Goal: Transaction & Acquisition: Purchase product/service

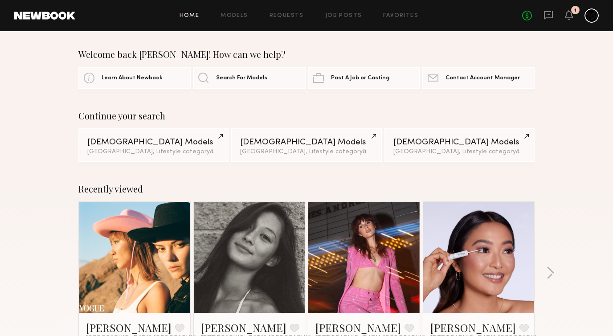
click at [591, 18] on div at bounding box center [591, 15] width 14 height 14
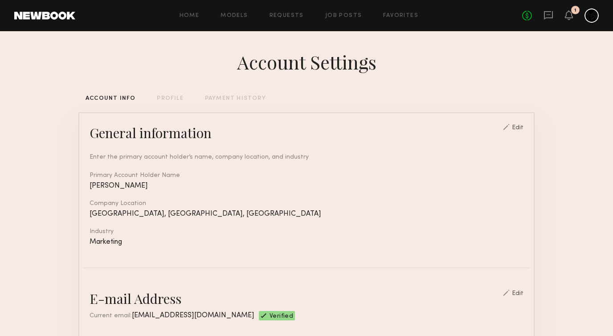
click at [238, 16] on link "Models" at bounding box center [233, 16] width 27 height 6
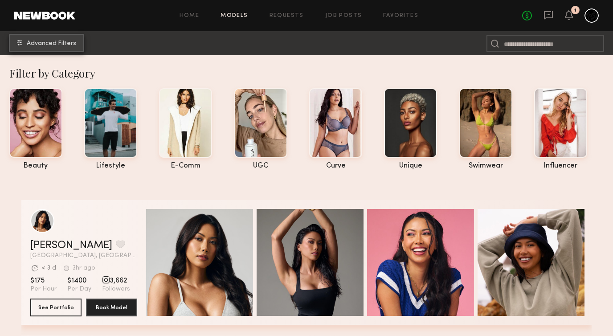
click at [69, 49] on button "Advanced Filters" at bounding box center [46, 43] width 75 height 18
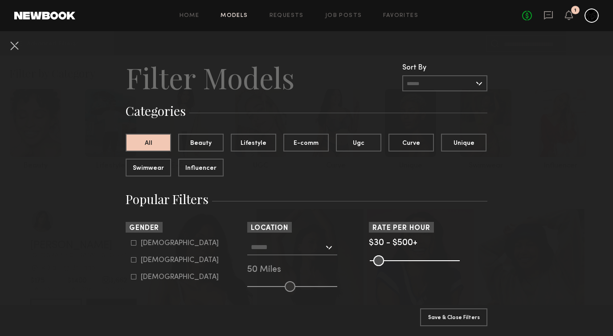
click at [134, 261] on icon at bounding box center [133, 259] width 5 height 5
type input "**"
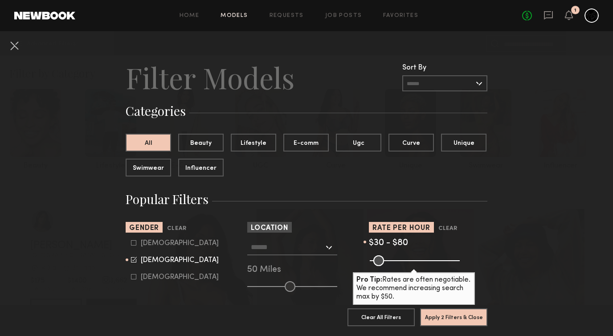
drag, startPoint x: 455, startPoint y: 260, endPoint x: 383, endPoint y: 265, distance: 72.3
click at [383, 265] on input "range" at bounding box center [414, 260] width 90 height 11
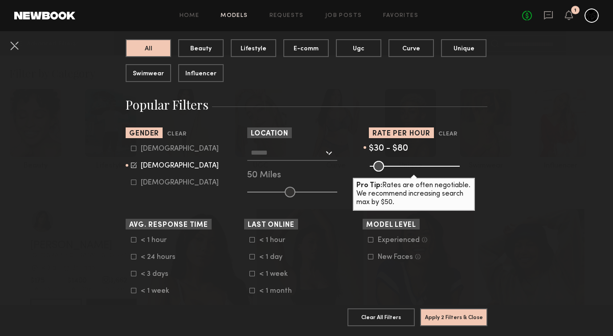
scroll to position [102, 0]
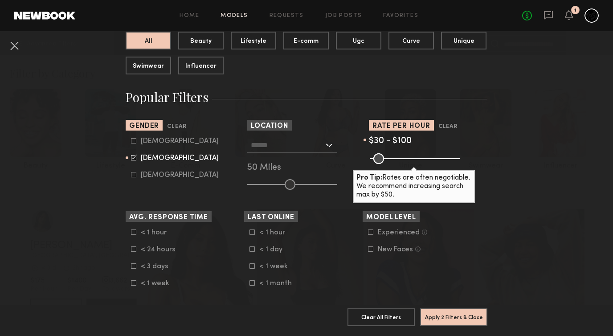
type input "***"
click at [386, 158] on input "range" at bounding box center [414, 158] width 90 height 11
click at [315, 146] on input "text" at bounding box center [287, 144] width 73 height 15
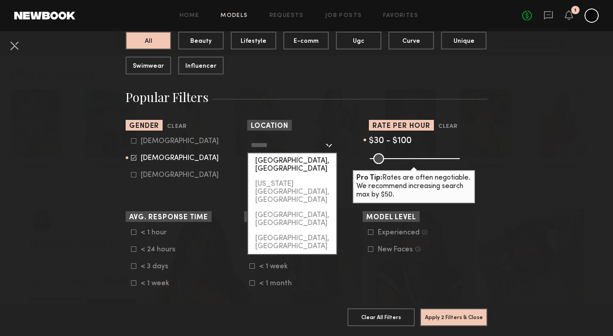
click at [294, 162] on div "[GEOGRAPHIC_DATA], [GEOGRAPHIC_DATA]" at bounding box center [292, 164] width 88 height 23
type input "**********"
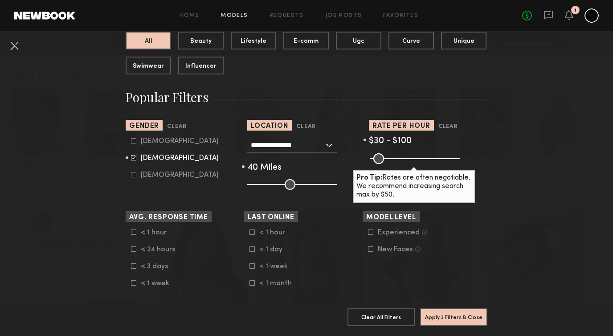
drag, startPoint x: 289, startPoint y: 185, endPoint x: 281, endPoint y: 185, distance: 8.0
type input "**"
click at [281, 185] on input "range" at bounding box center [292, 184] width 90 height 11
click at [468, 318] on button "Apply 3 Filters & Close" at bounding box center [453, 317] width 67 height 18
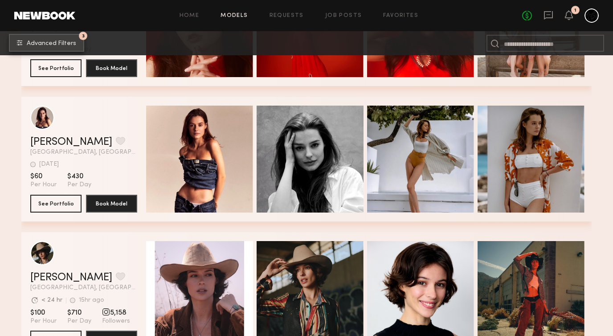
scroll to position [191, 0]
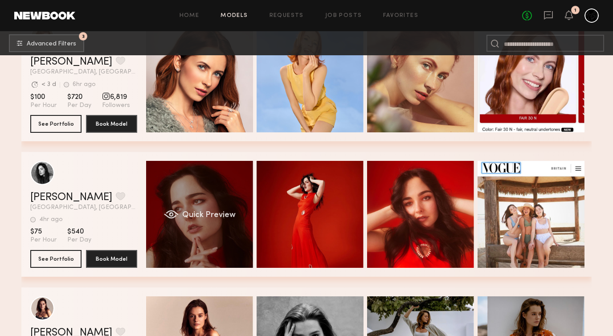
click at [218, 234] on div "Quick Preview" at bounding box center [199, 214] width 107 height 107
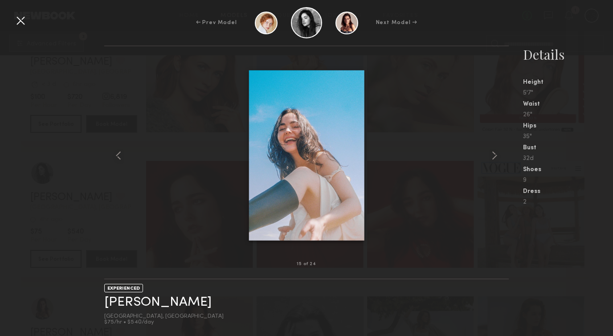
click at [436, 150] on div at bounding box center [306, 155] width 404 height 189
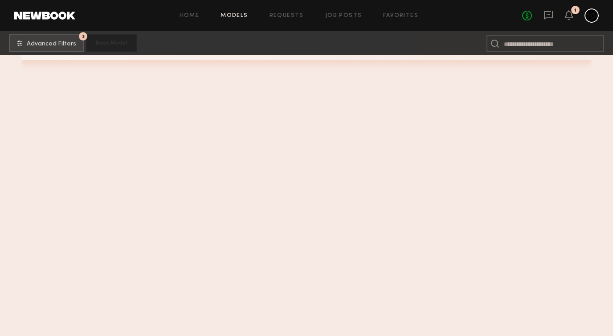
scroll to position [5744, 0]
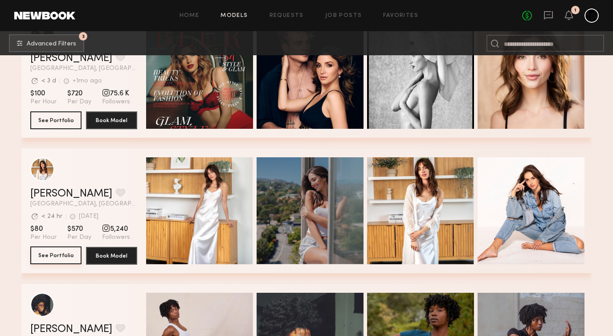
click at [59, 260] on button "See Portfolio" at bounding box center [55, 255] width 51 height 18
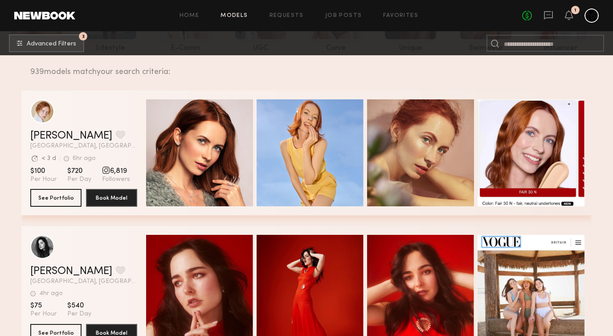
scroll to position [119, 0]
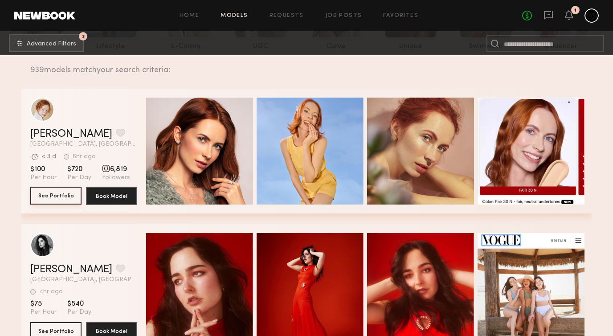
click at [62, 196] on button "See Portfolio" at bounding box center [55, 196] width 51 height 18
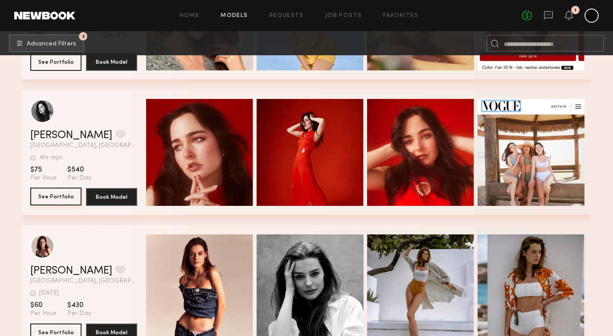
click at [68, 192] on button "See Portfolio" at bounding box center [55, 196] width 51 height 18
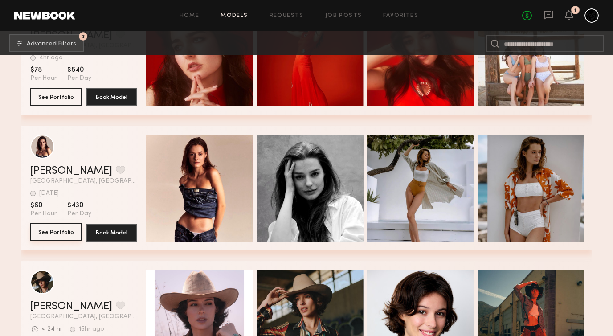
click at [65, 233] on button "See Portfolio" at bounding box center [55, 232] width 51 height 18
click at [46, 234] on button "See Portfolio" at bounding box center [55, 232] width 51 height 18
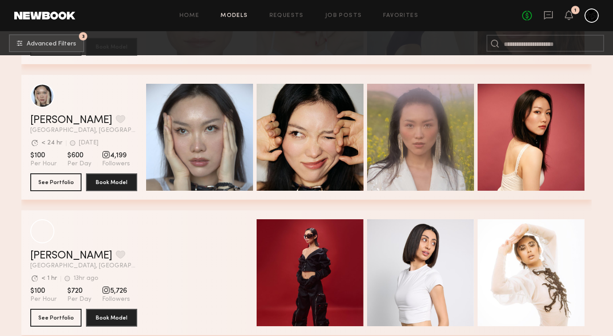
scroll to position [6495, 0]
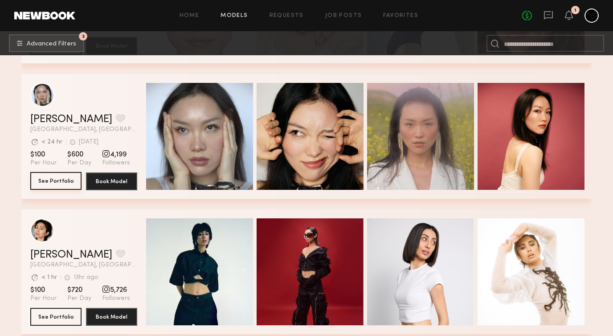
click at [53, 180] on button "See Portfolio" at bounding box center [55, 181] width 51 height 18
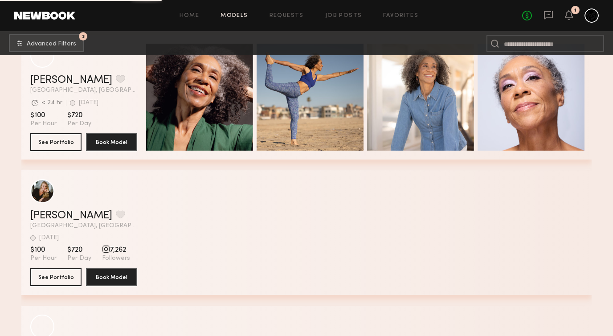
scroll to position [16135, 0]
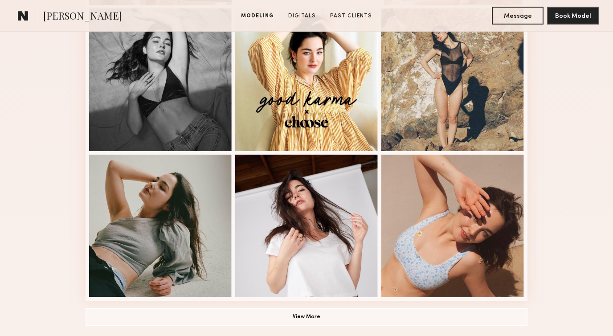
scroll to position [549, 0]
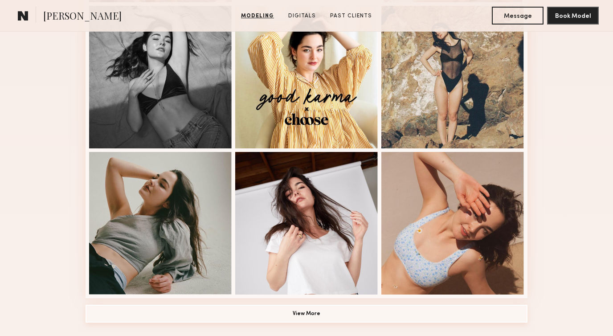
click at [313, 314] on button "View More" at bounding box center [306, 313] width 442 height 18
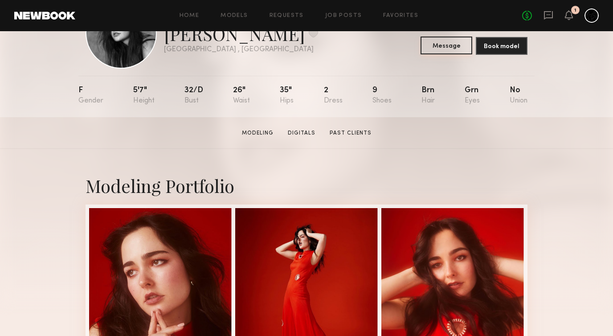
scroll to position [57, 0]
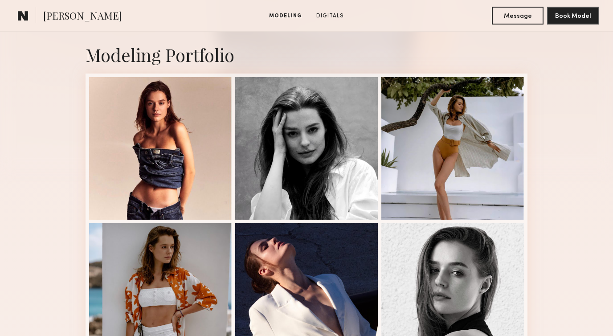
scroll to position [187, 0]
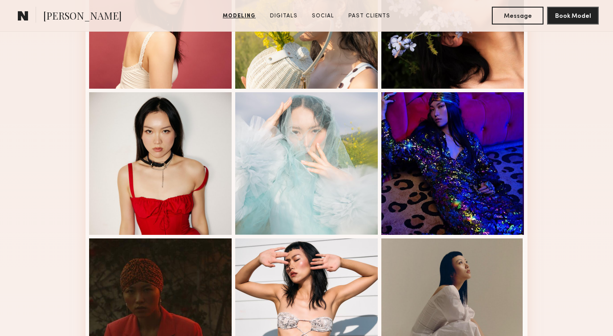
scroll to position [607, 0]
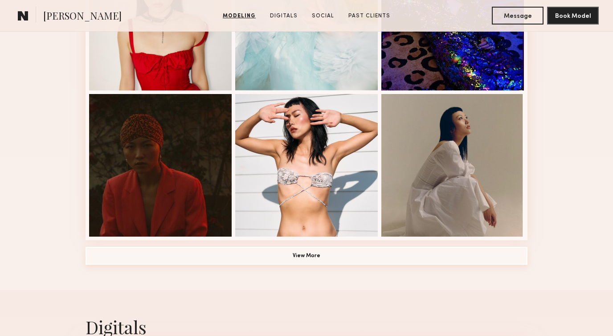
click at [322, 256] on button "View More" at bounding box center [306, 256] width 442 height 18
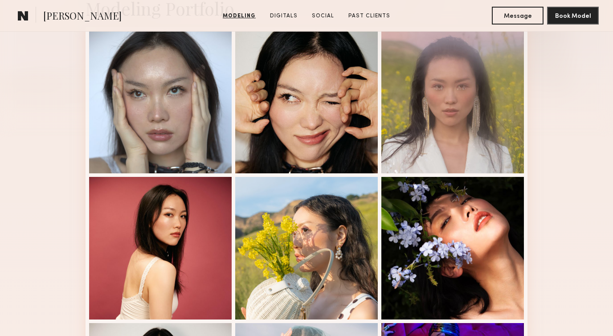
scroll to position [0, 0]
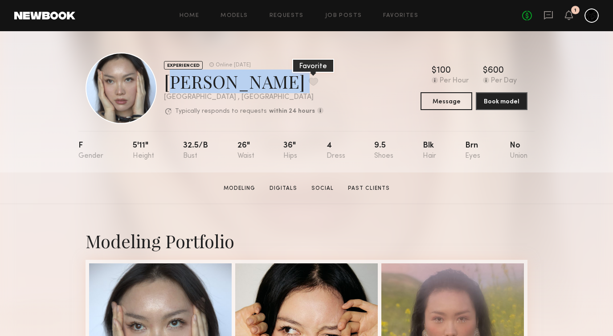
drag, startPoint x: 166, startPoint y: 83, endPoint x: 207, endPoint y: 86, distance: 41.1
click at [207, 86] on div "[PERSON_NAME] Favorite" at bounding box center [243, 81] width 159 height 24
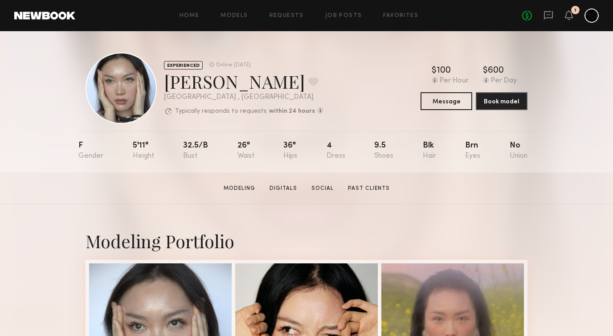
click at [569, 80] on div "EXPERIENCED Online [DATE] [PERSON_NAME] Favorite [GEOGRAPHIC_DATA] , [GEOGRAPHI…" at bounding box center [306, 101] width 613 height 141
